Goal: Task Accomplishment & Management: Use online tool/utility

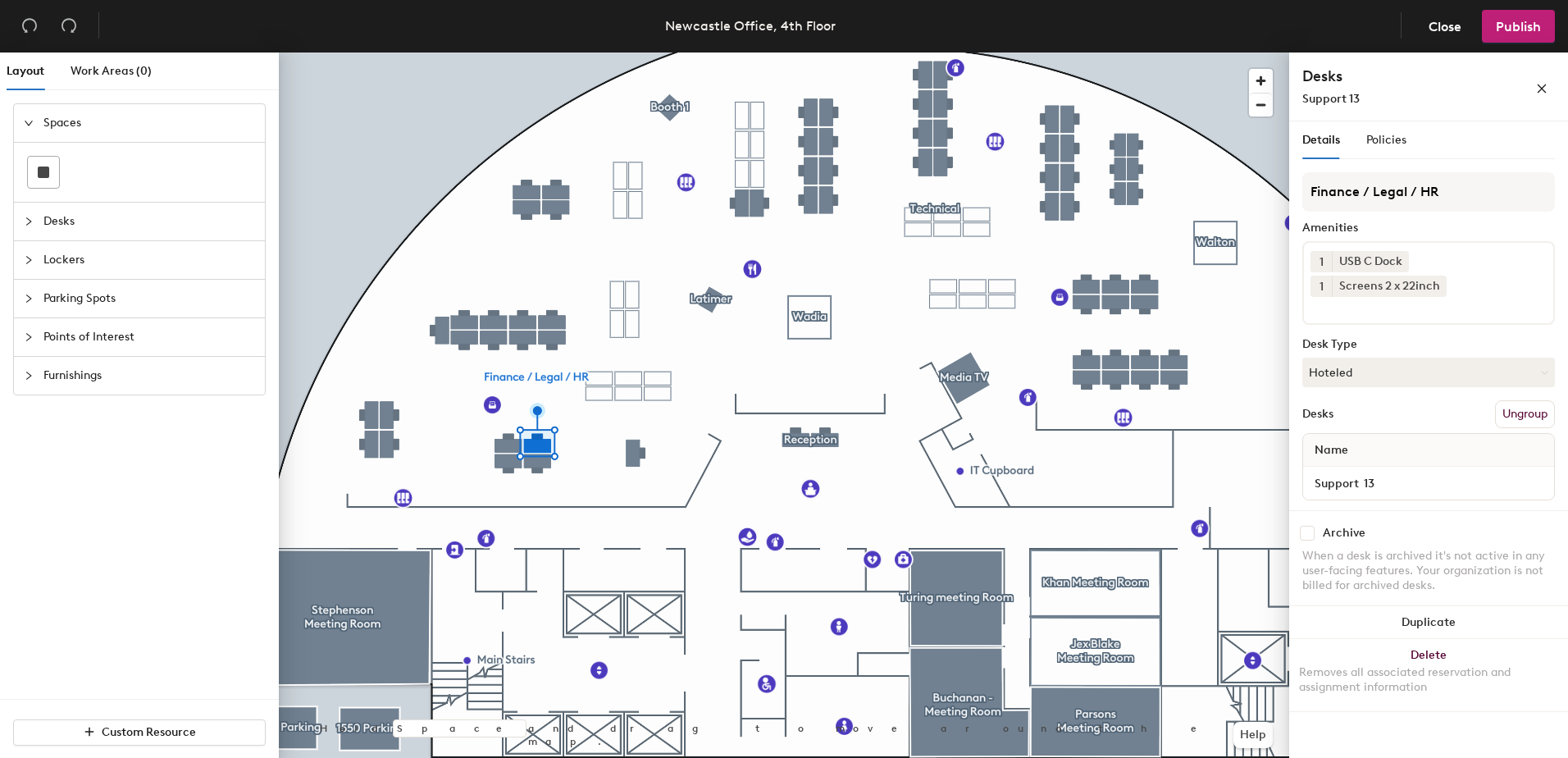
click at [1319, 531] on div "Archive" at bounding box center [1428, 533] width 253 height 15
click at [1313, 531] on input "checkbox" at bounding box center [1307, 533] width 15 height 15
checkbox input "true"
click at [1312, 531] on input "checkbox" at bounding box center [1307, 533] width 15 height 15
checkbox input "true"
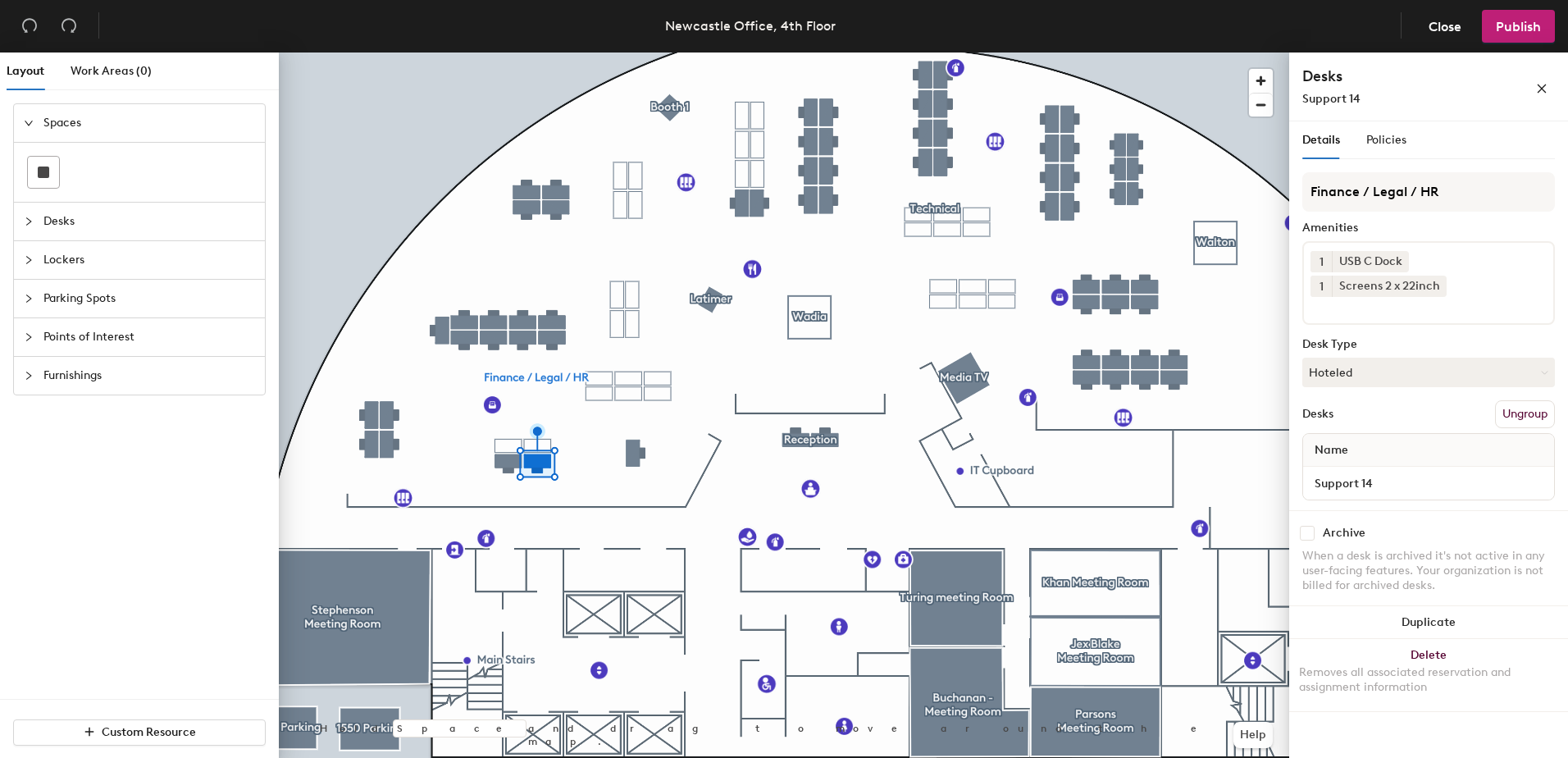
click at [1311, 535] on input "checkbox" at bounding box center [1307, 533] width 15 height 15
checkbox input "true"
click at [1306, 535] on input "checkbox" at bounding box center [1307, 533] width 15 height 15
checkbox input "true"
click at [1326, 34] on header "Newcastle Office, 4th Floor Close Publish" at bounding box center [784, 26] width 1568 height 52
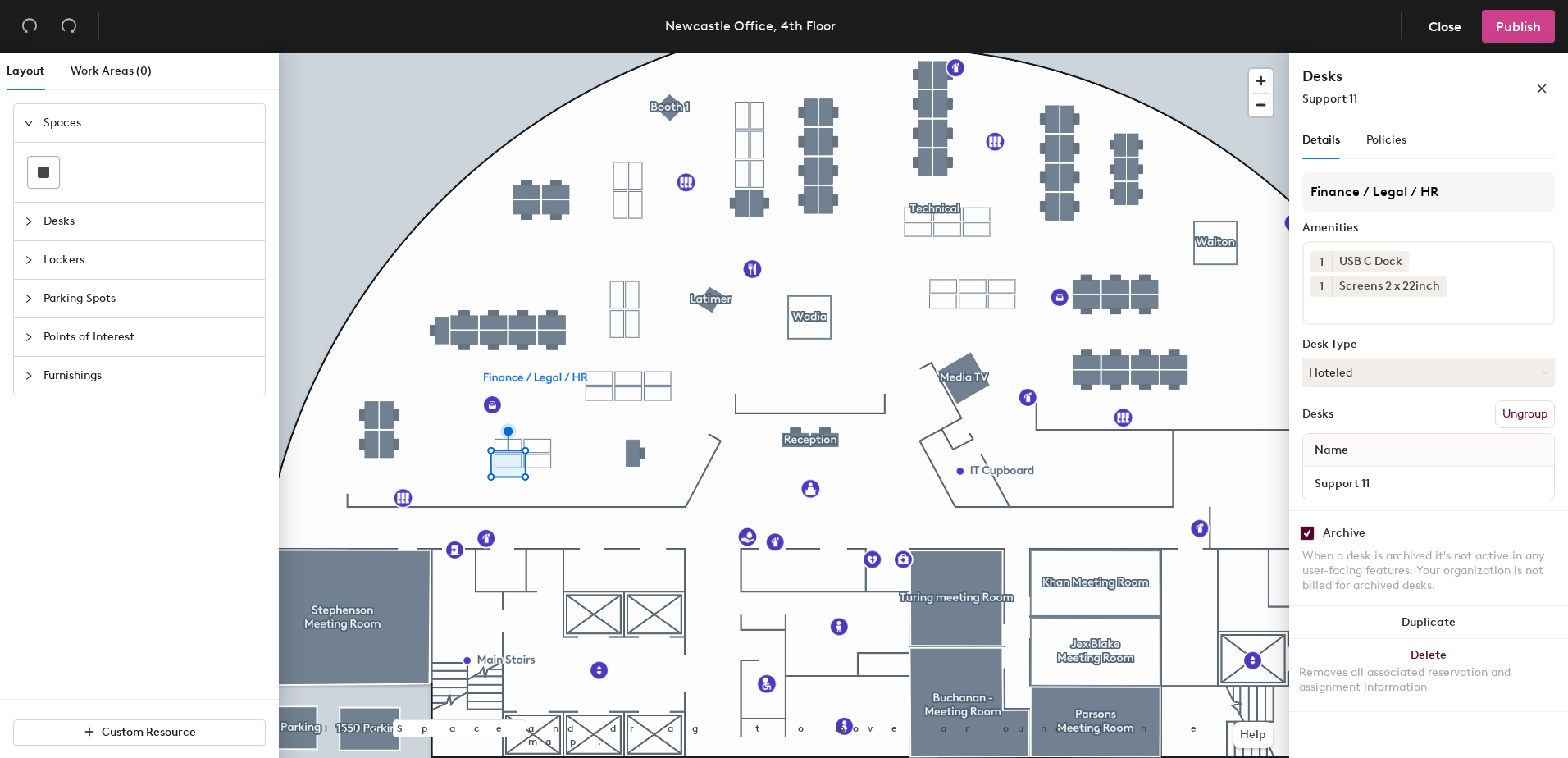
click at [1516, 19] on span "Publish" at bounding box center [1518, 26] width 45 height 16
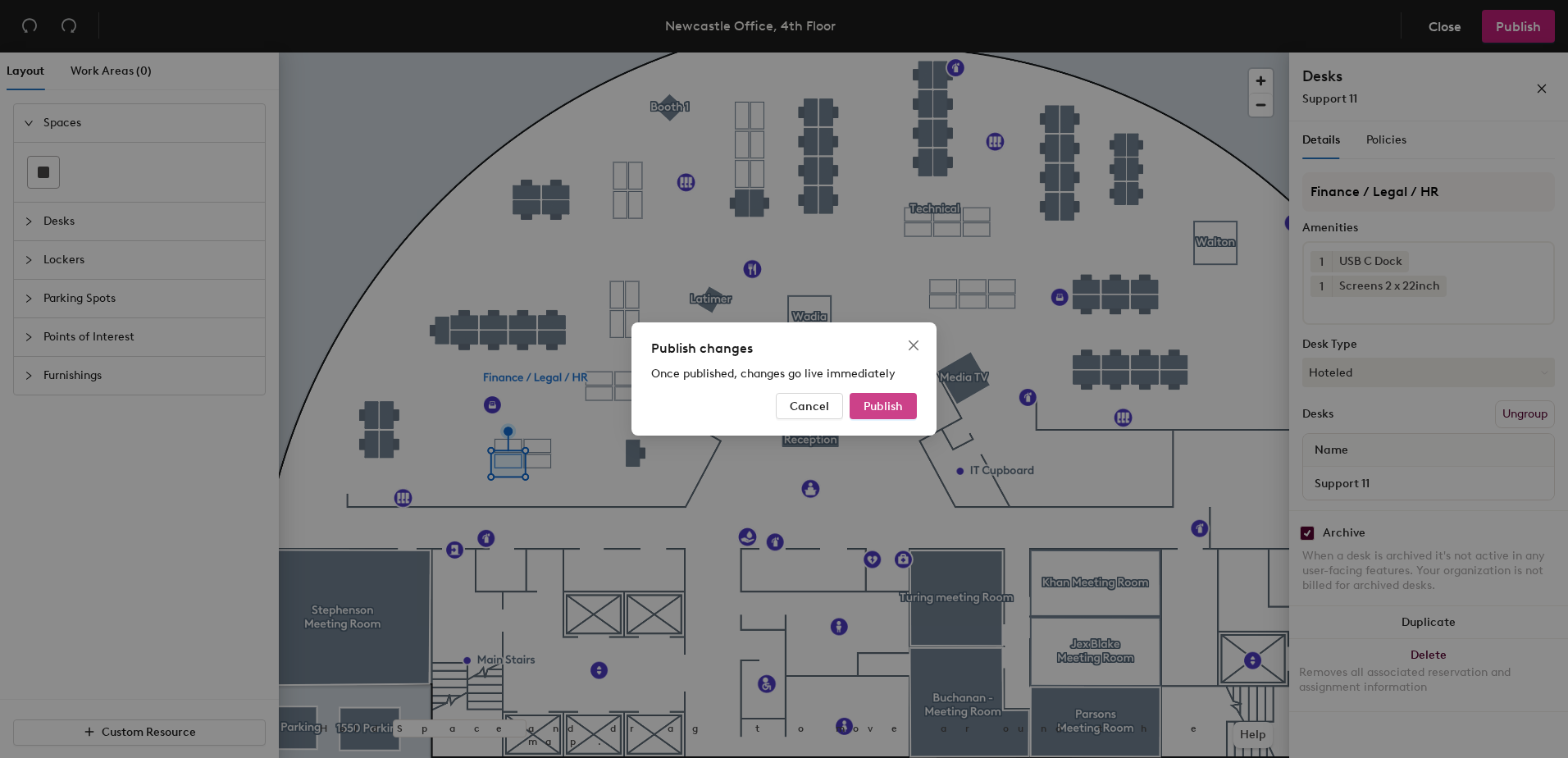
click at [906, 398] on button "Publish" at bounding box center [883, 405] width 67 height 26
